Goal: Task Accomplishment & Management: Manage account settings

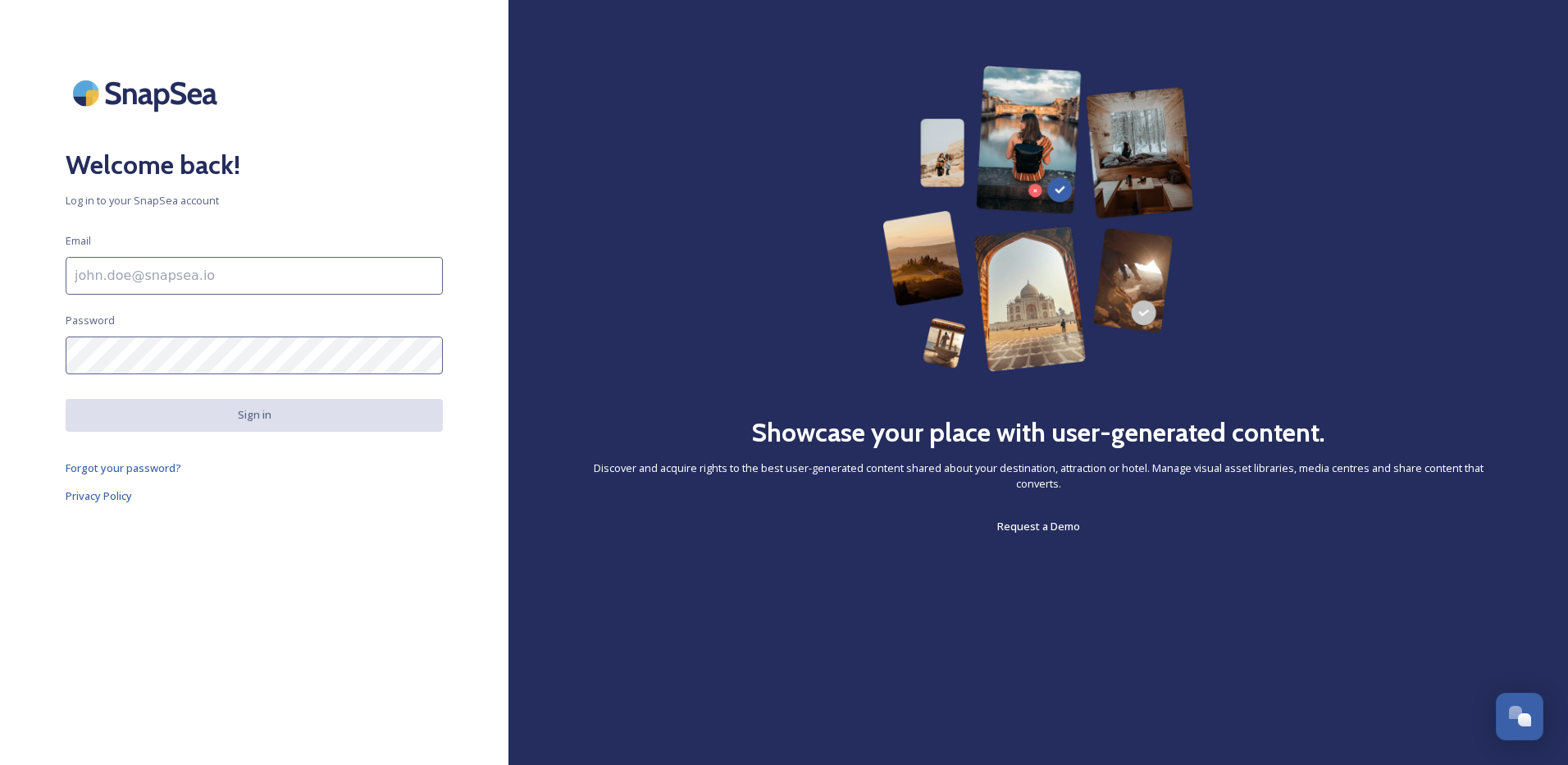
click at [187, 249] on div "Welcome back! Log in to your SnapSea account Email Password Sign in Forgot your…" at bounding box center [254, 382] width 509 height 633
drag, startPoint x: 190, startPoint y: 267, endPoint x: 191, endPoint y: 255, distance: 12.0
click at [191, 268] on input at bounding box center [254, 276] width 378 height 38
paste input "mailto:[EMAIL_ADDRESS][DOMAIN_NAME]"
drag, startPoint x: 112, startPoint y: 284, endPoint x: 15, endPoint y: 280, distance: 97.1
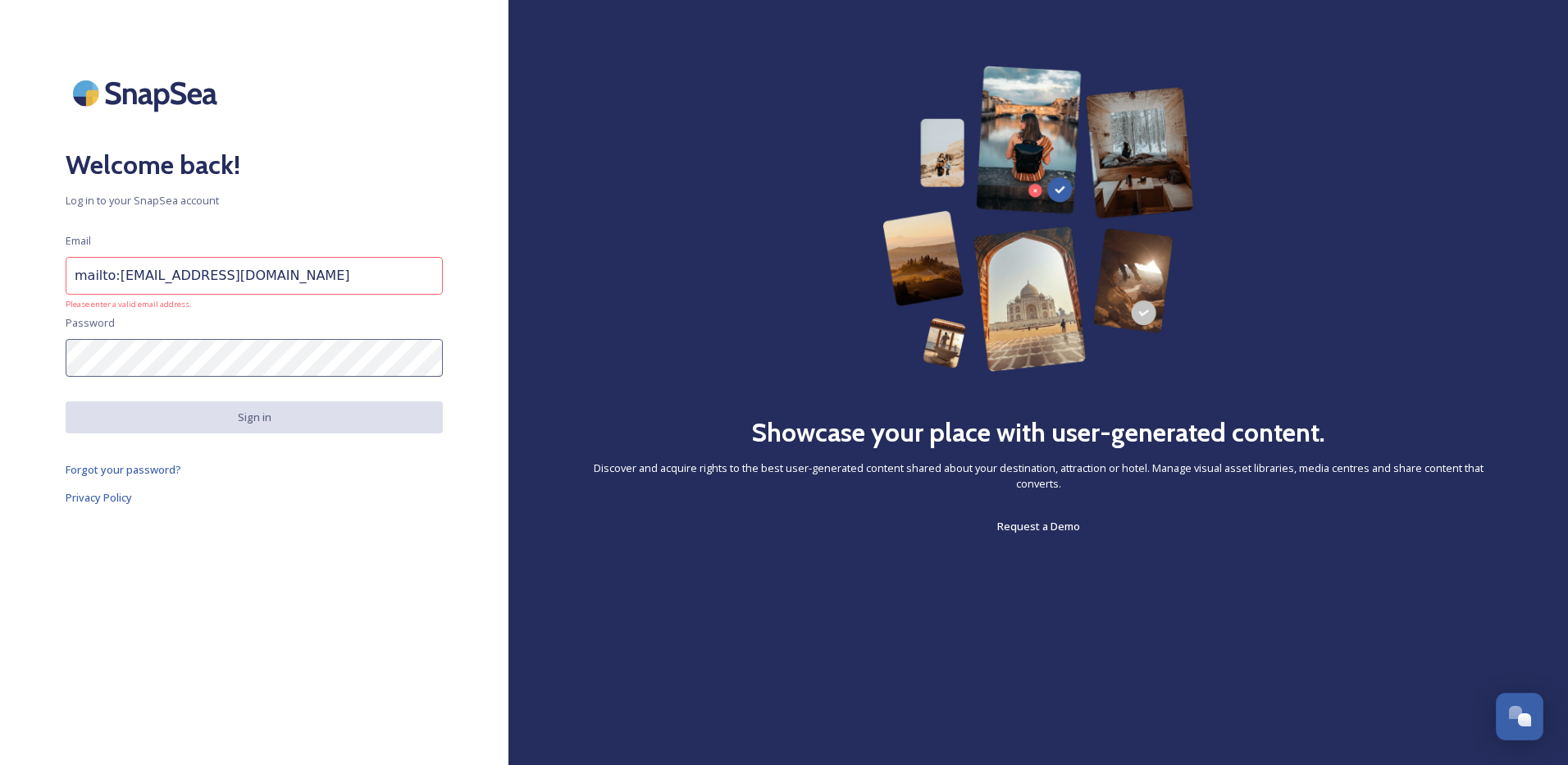
click at [15, 280] on div "Welcome back! Log in to your SnapSea account Email mailto:[EMAIL_ADDRESS][DOMAI…" at bounding box center [254, 382] width 509 height 633
type input "[EMAIL_ADDRESS][DOMAIN_NAME]"
drag, startPoint x: 296, startPoint y: 325, endPoint x: 295, endPoint y: 334, distance: 9.1
click at [295, 334] on div "Welcome back! Log in to your SnapSea account Email [EMAIL_ADDRESS][DOMAIN_NAME]…" at bounding box center [254, 382] width 509 height 633
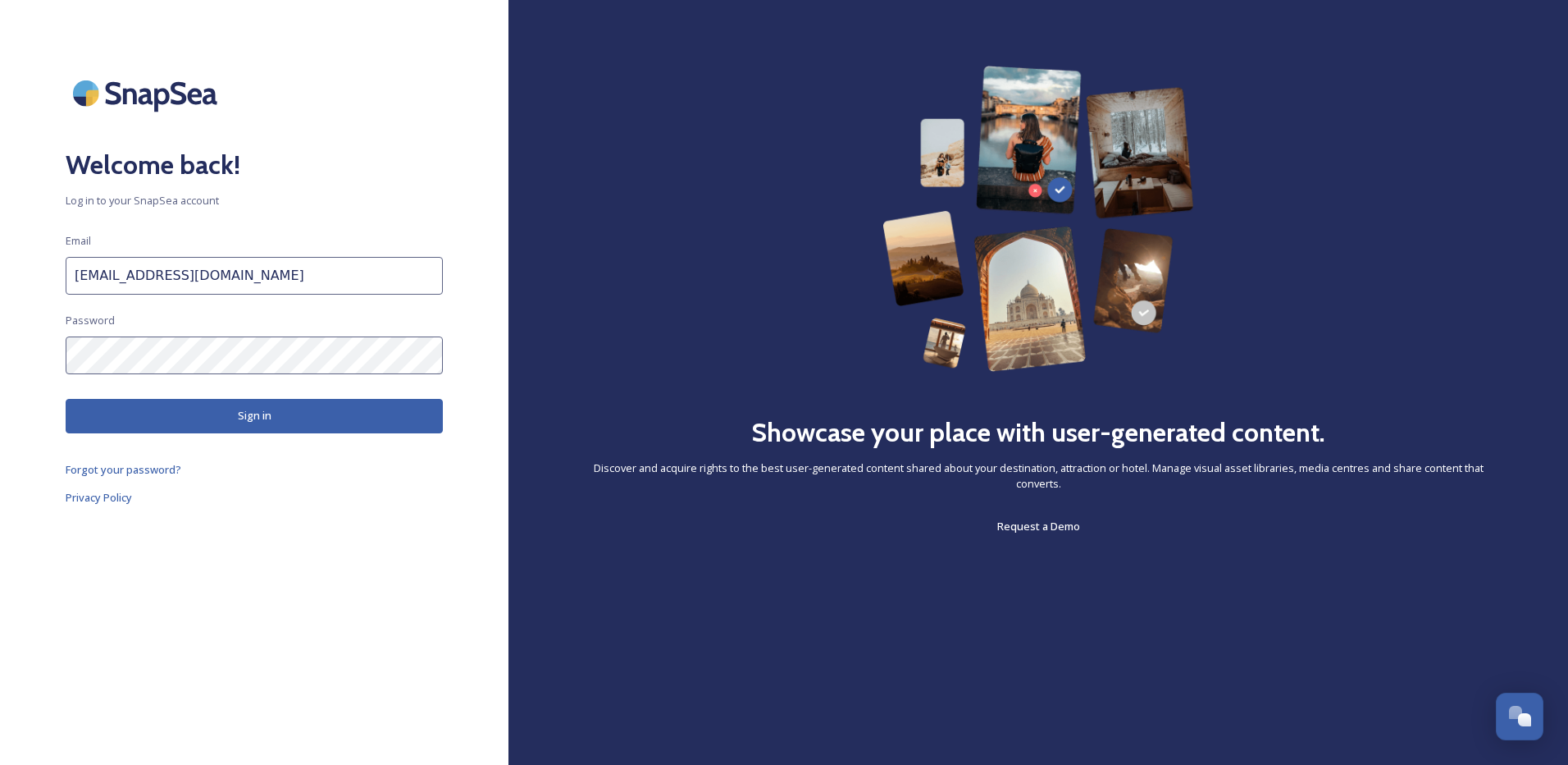
click at [292, 419] on button "Sign in" at bounding box center [254, 415] width 378 height 34
click at [0, 359] on html "Welcome back! Log in to your SnapSea account Email [EMAIL_ADDRESS][DOMAIN_NAME]…" at bounding box center [784, 382] width 1568 height 765
click at [223, 401] on button "Sign in" at bounding box center [254, 415] width 378 height 34
